Goal: Check status: Check status

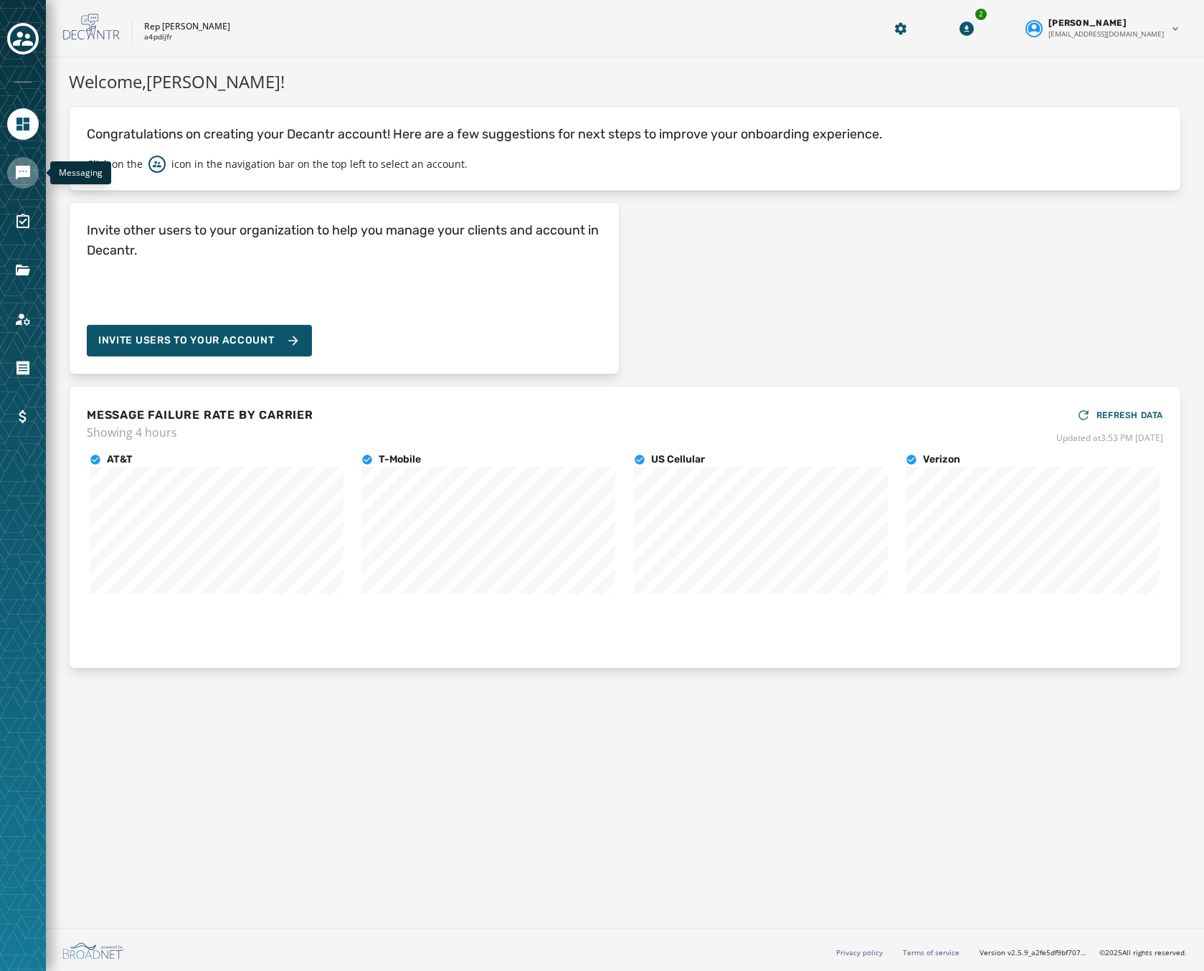
click at [34, 173] on link "Navigate to Messaging" at bounding box center [23, 173] width 32 height 32
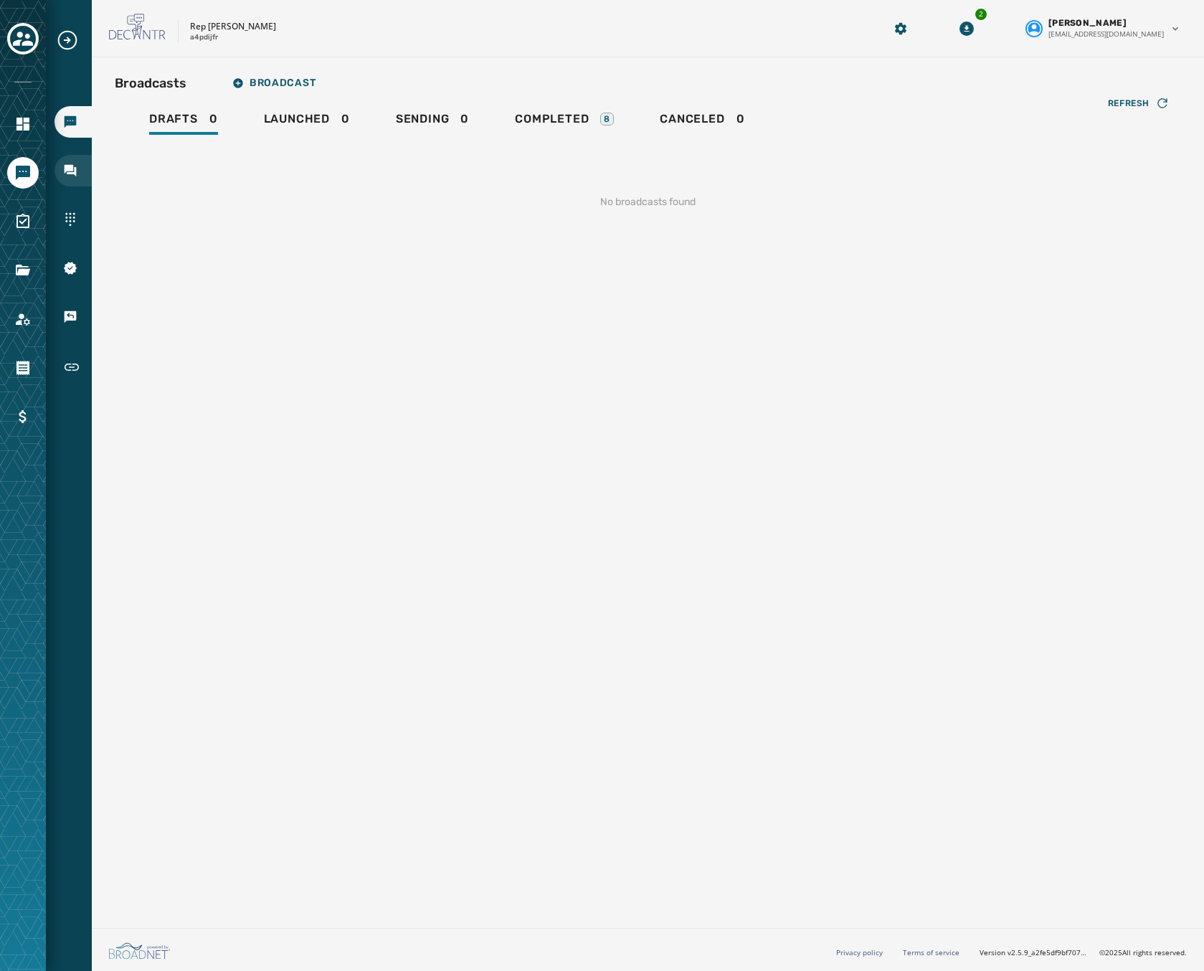
click at [79, 171] on div "Inbox" at bounding box center [72, 171] width 37 height 32
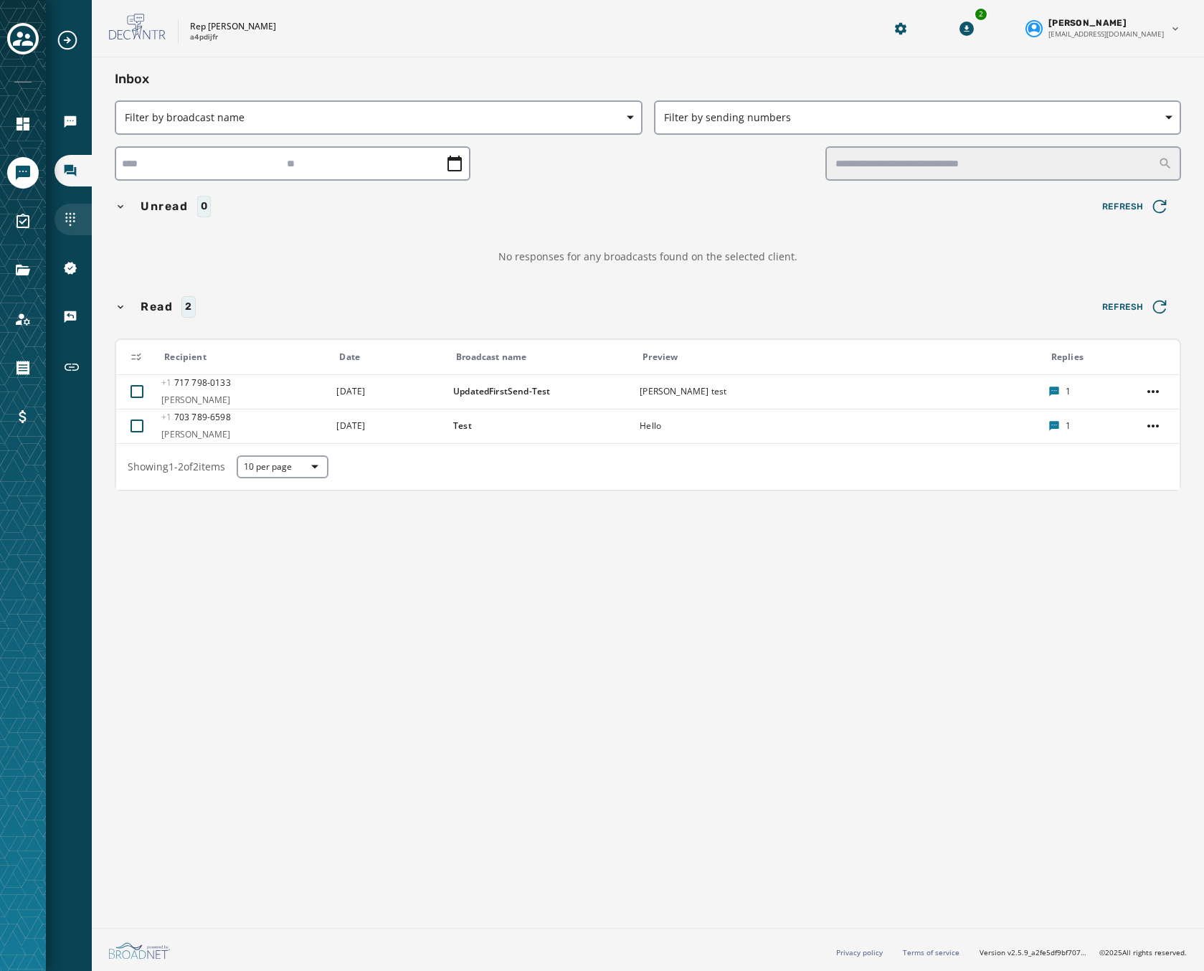
click at [68, 214] on icon "Navigate to Sending Numbers" at bounding box center [70, 219] width 14 height 14
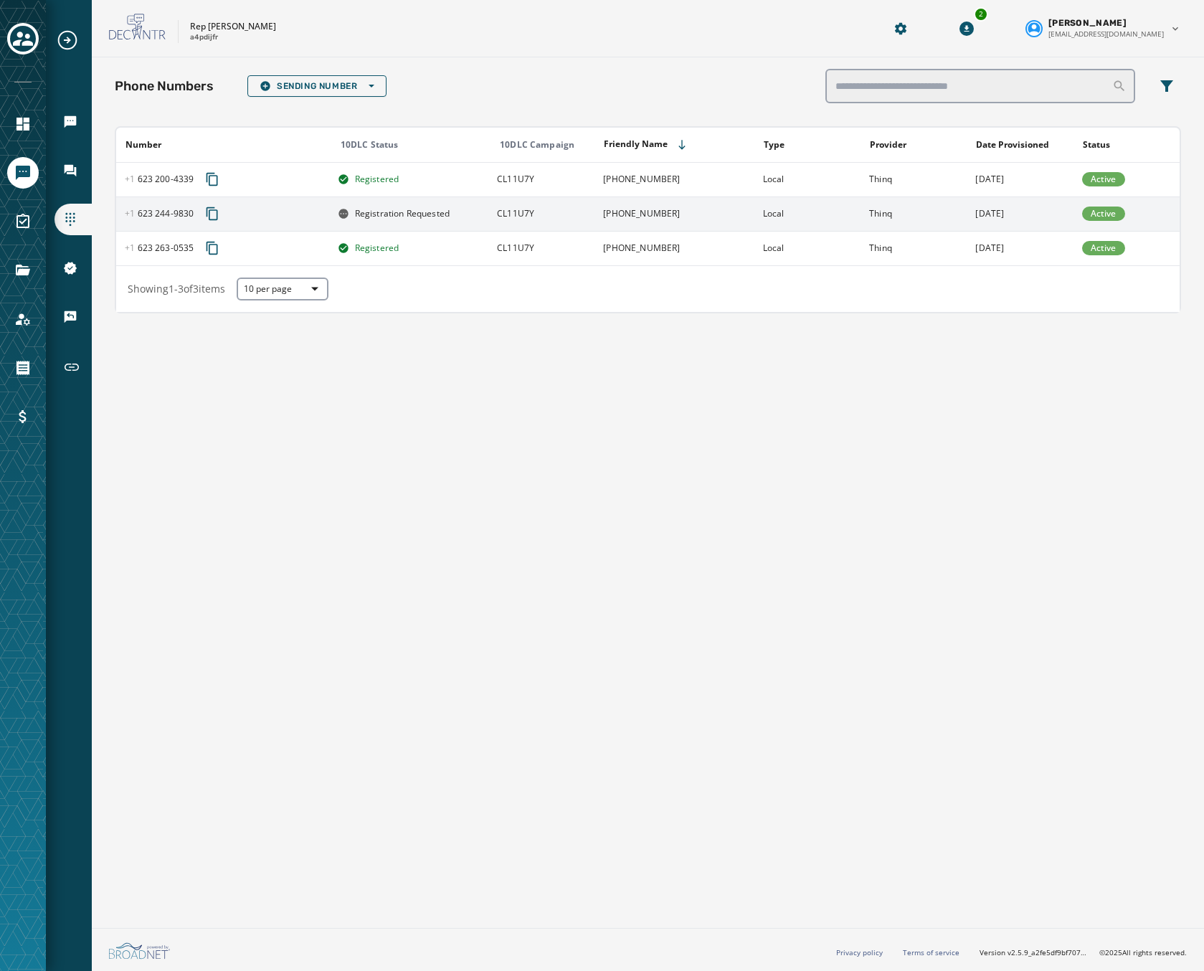
click at [369, 214] on span "Registration Requested" at bounding box center [402, 213] width 95 height 11
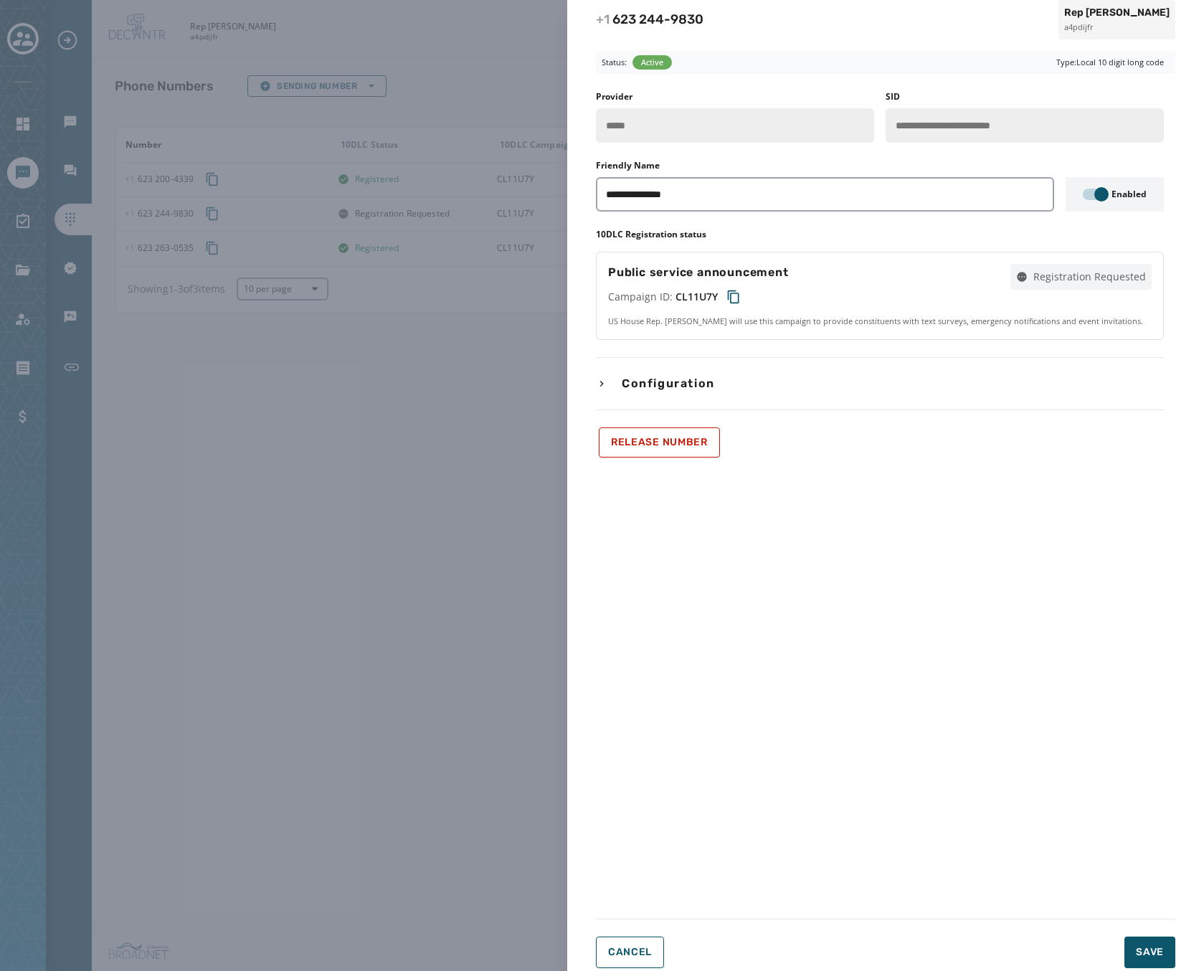
click at [731, 295] on icon "Copy campaign ID to clipboard" at bounding box center [733, 297] width 14 height 14
click at [736, 293] on icon "Copy campaign ID to clipboard" at bounding box center [733, 296] width 11 height 13
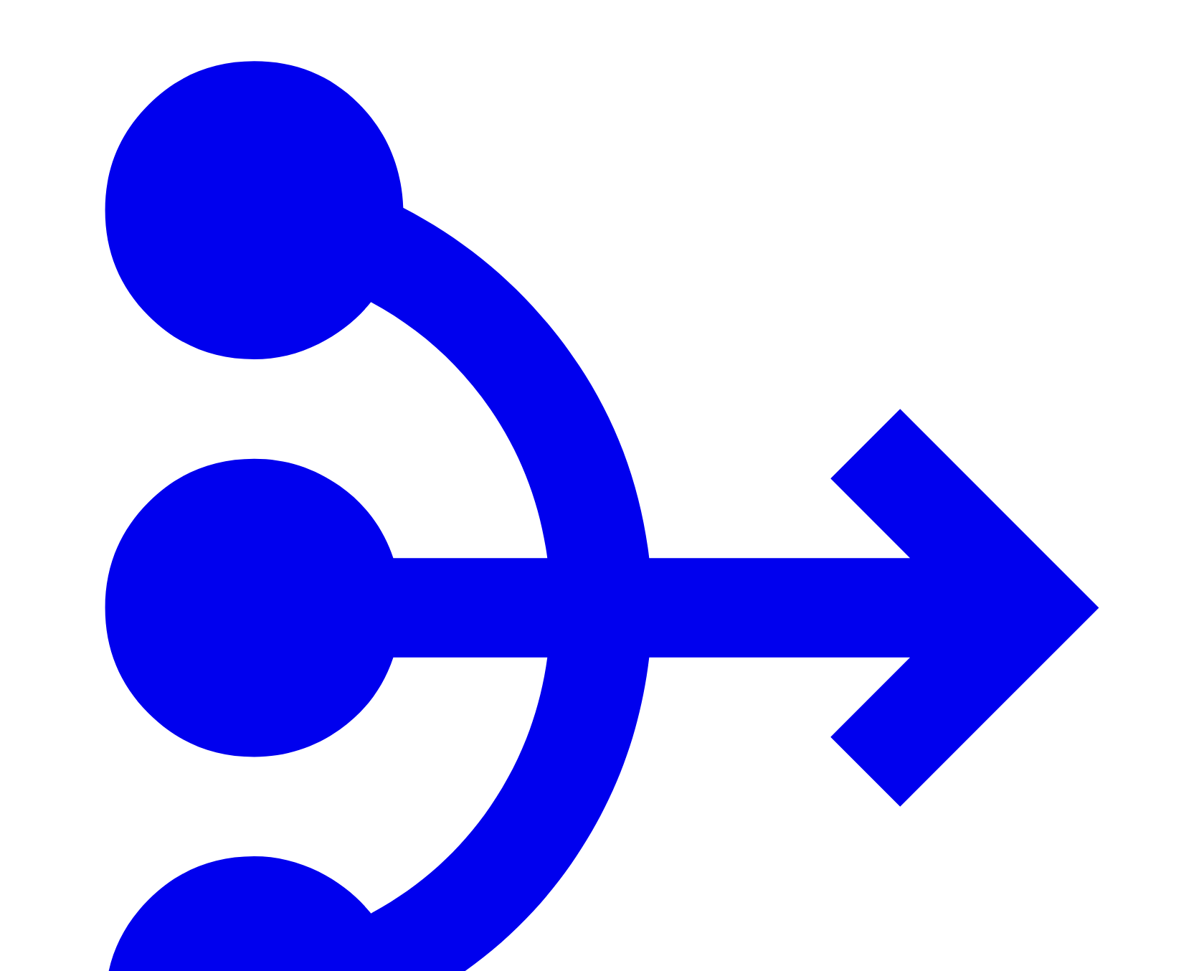
type input "*"
